Goal: Navigation & Orientation: Find specific page/section

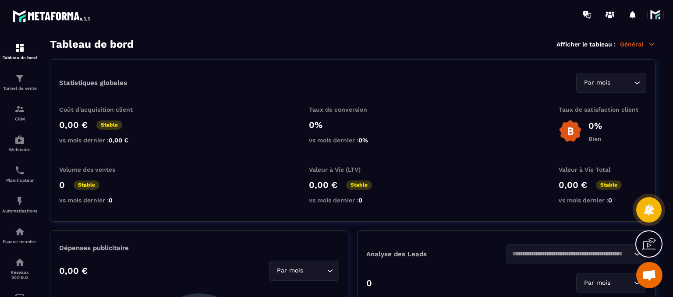
click at [645, 20] on div at bounding box center [623, 15] width 90 height 18
click at [652, 15] on span at bounding box center [655, 15] width 18 height 18
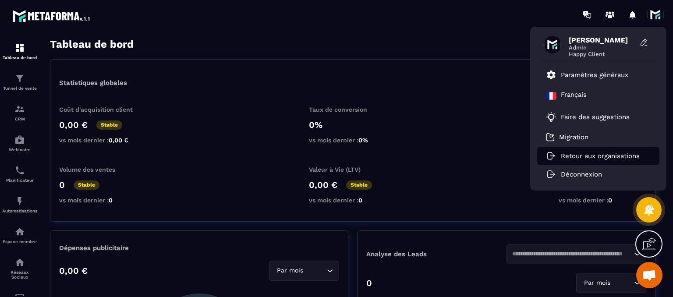
click at [607, 158] on p "Retour aux organisations" at bounding box center [599, 156] width 79 height 8
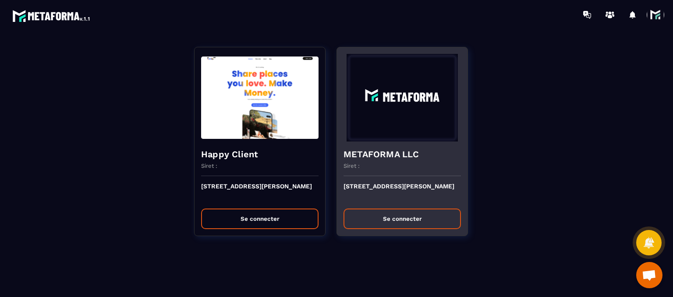
click at [389, 211] on button "Se connecter" at bounding box center [401, 218] width 117 height 21
